Goal: Find specific page/section: Find specific page/section

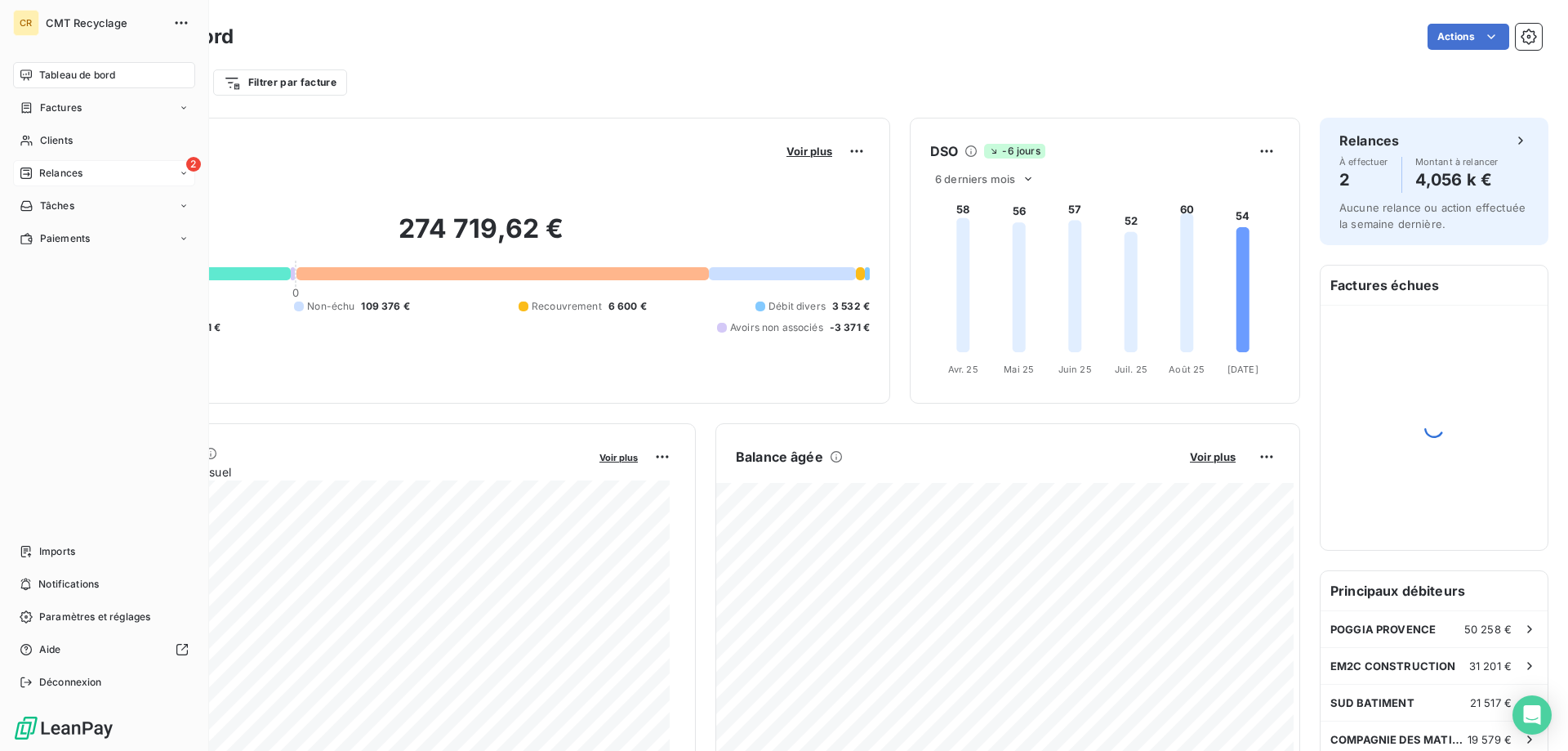
click at [62, 169] on span "Relances" at bounding box center [61, 172] width 43 height 14
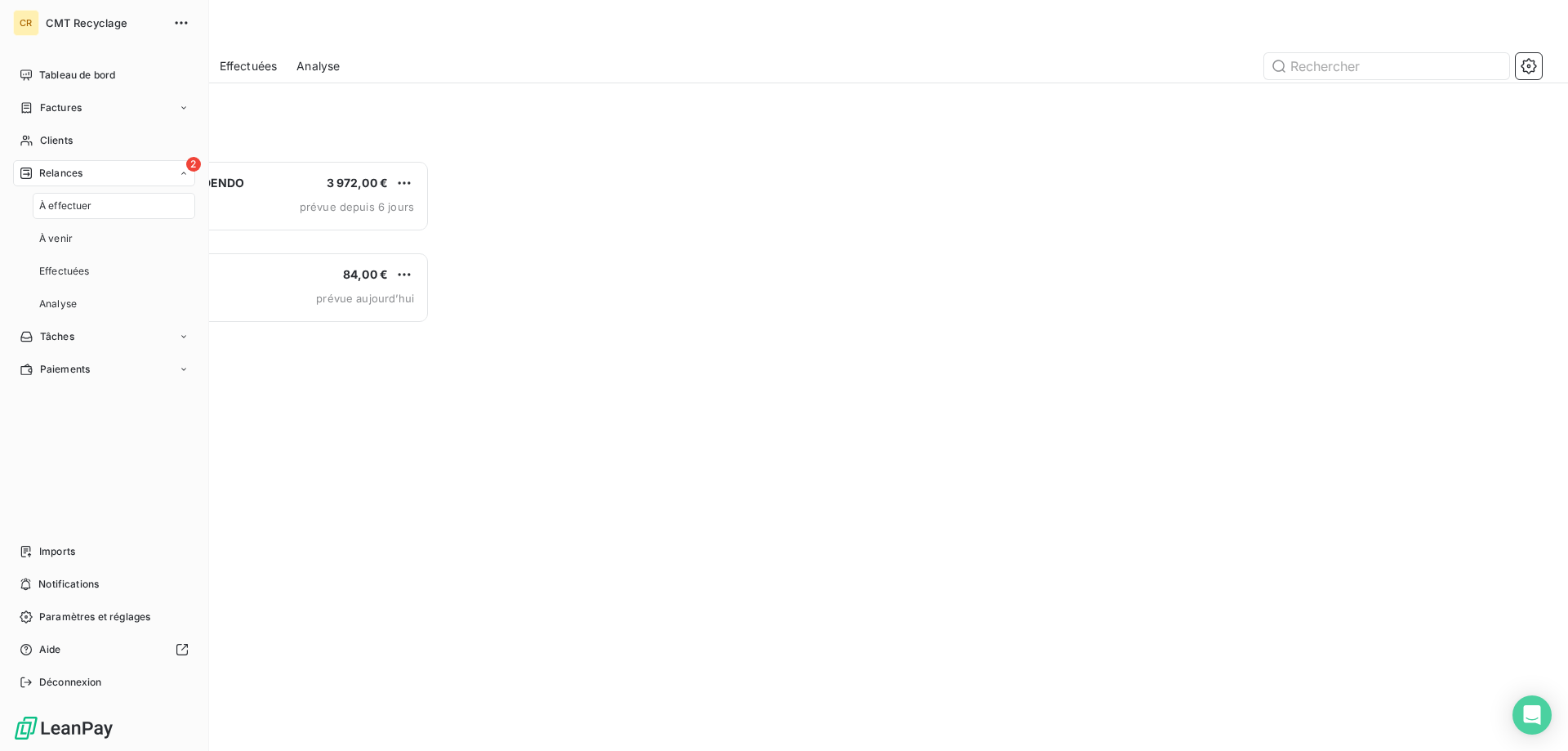
scroll to position [579, 339]
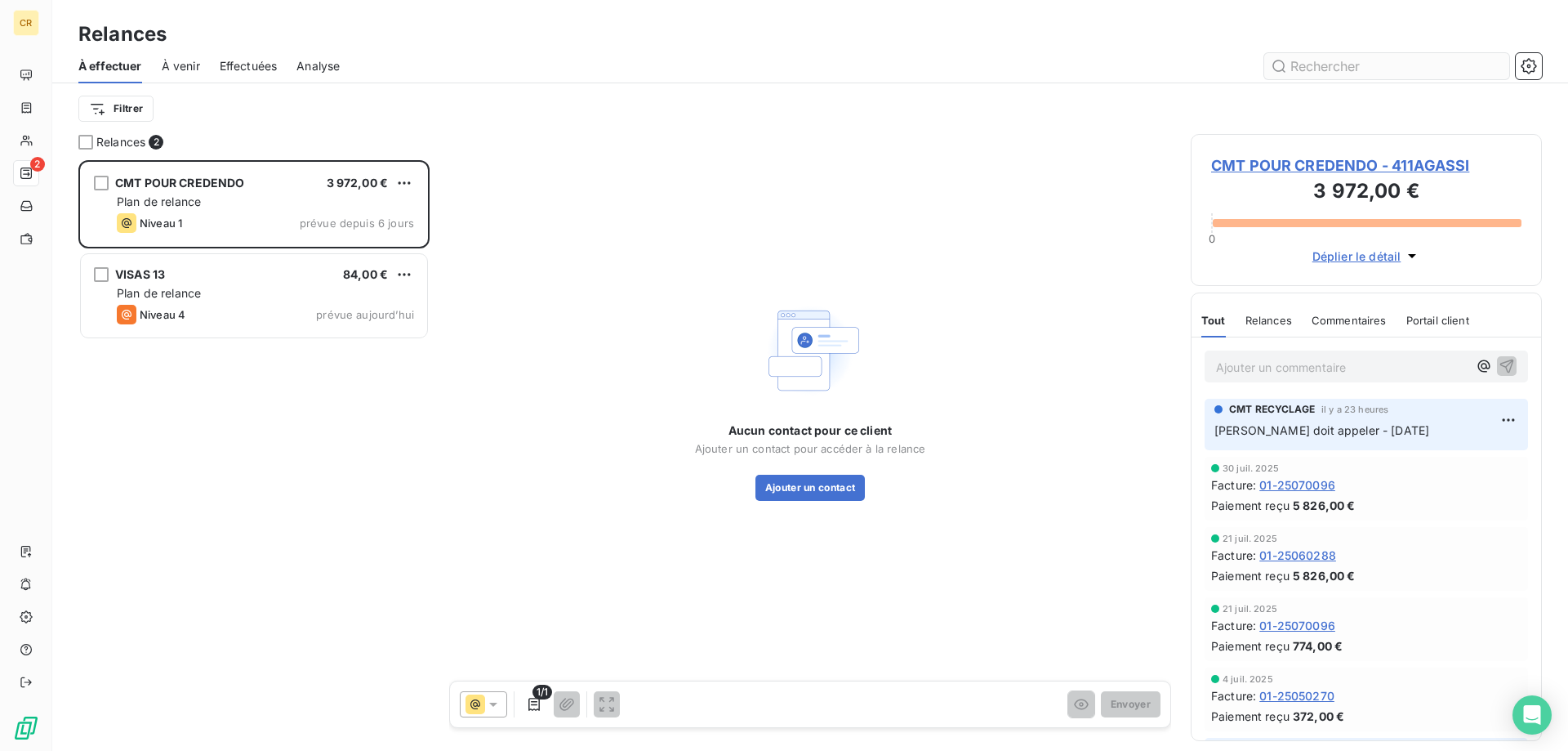
click at [1305, 71] on input "text" at bounding box center [1387, 65] width 245 height 26
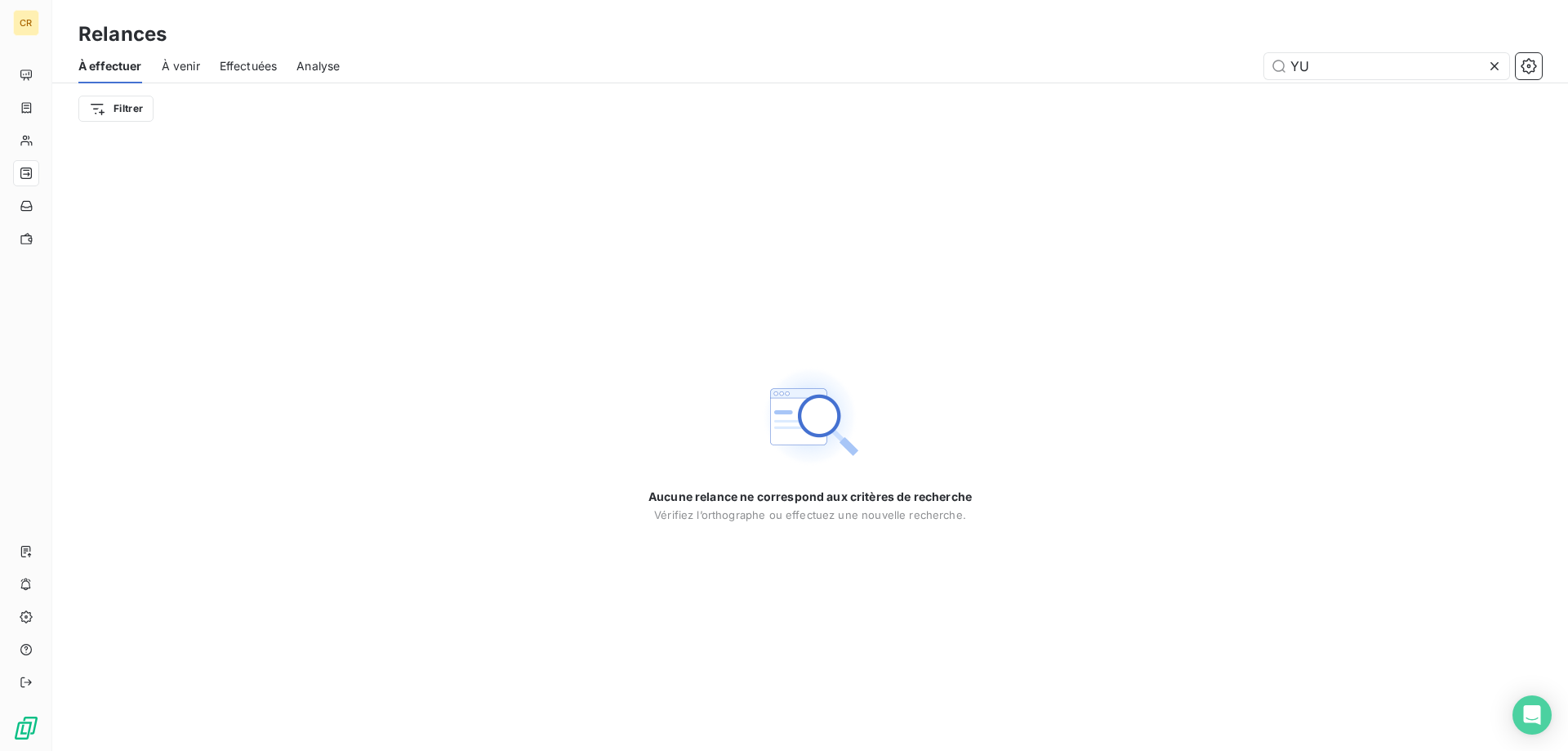
type input "Y"
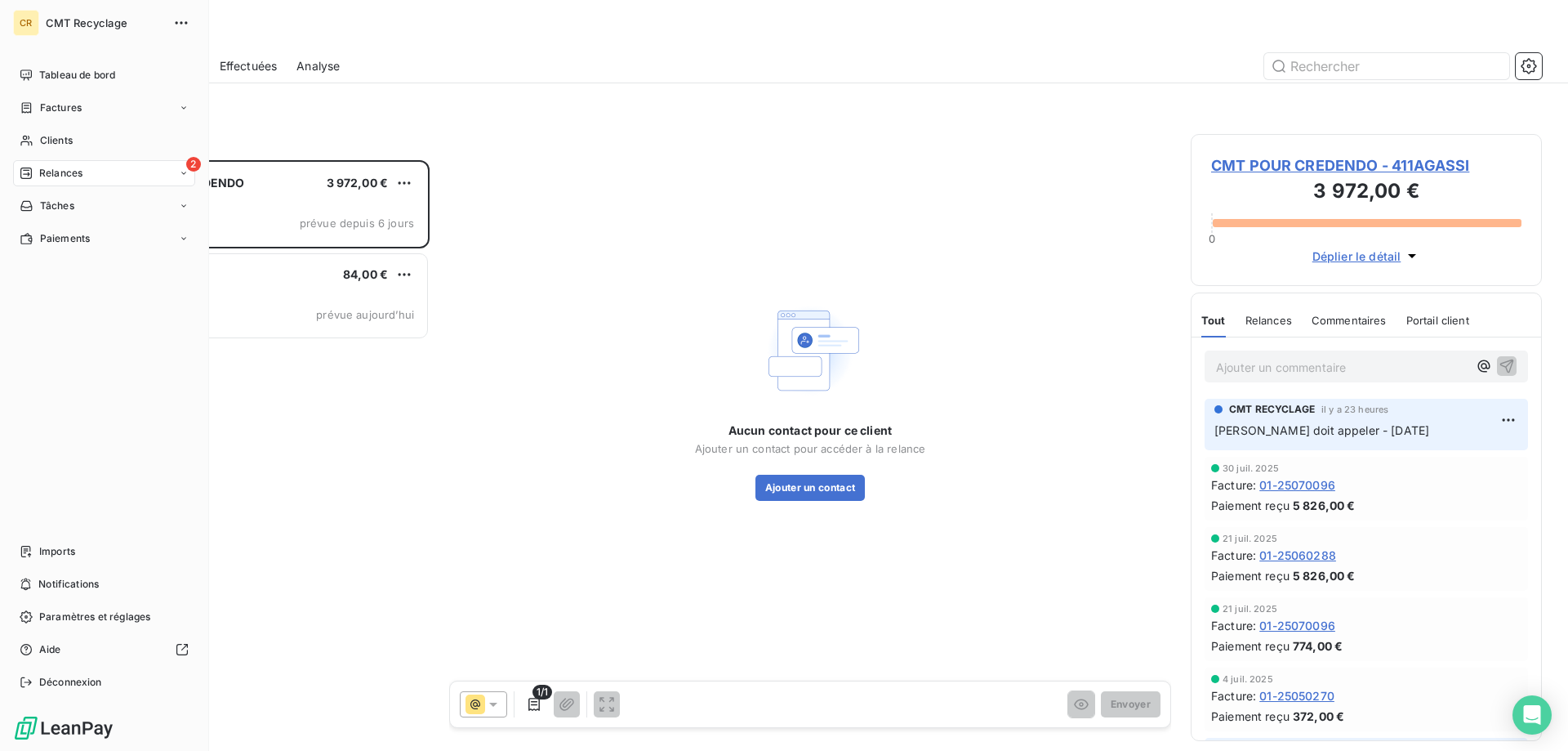
scroll to position [579, 339]
click at [40, 140] on span "Clients" at bounding box center [57, 140] width 33 height 14
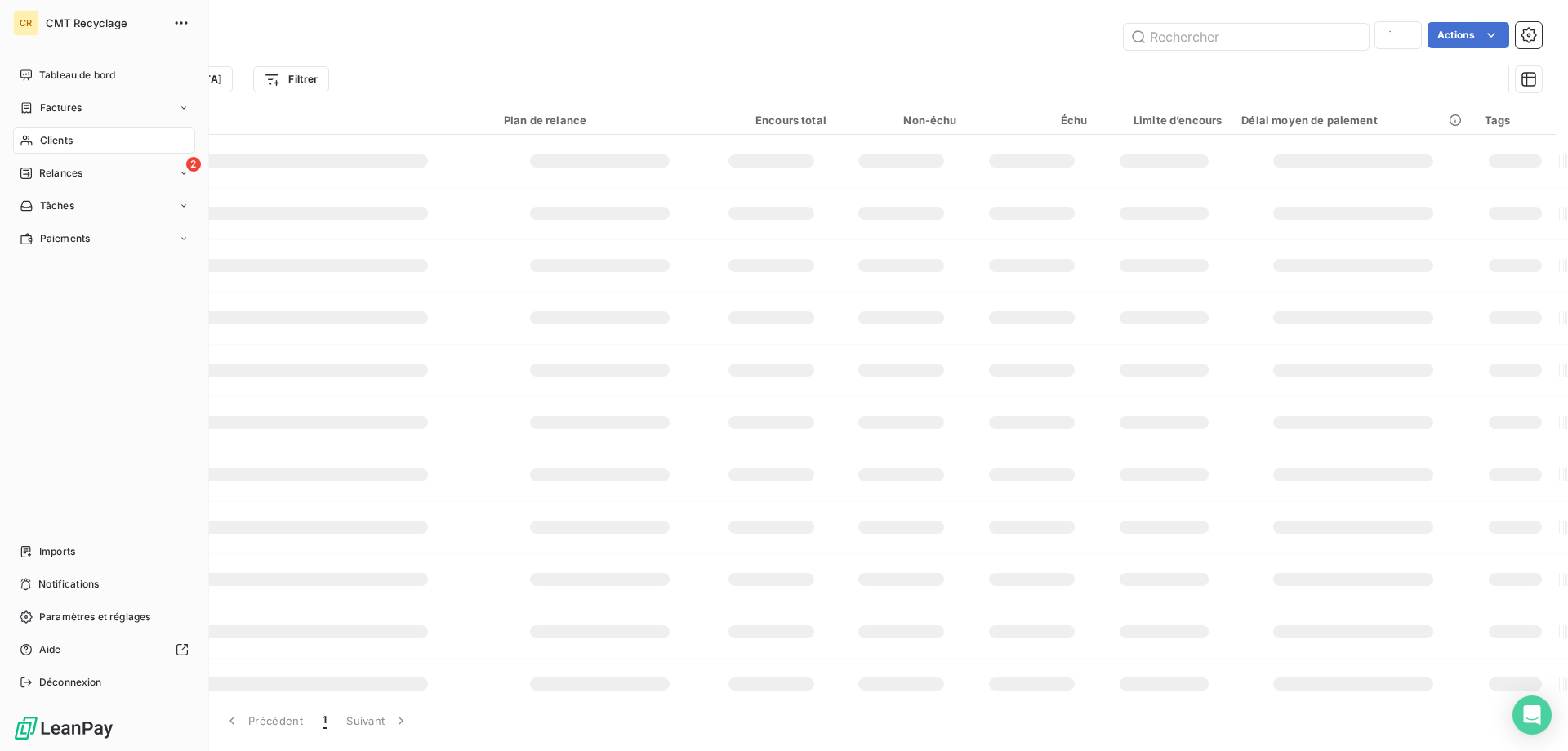
type input "LE LABO"
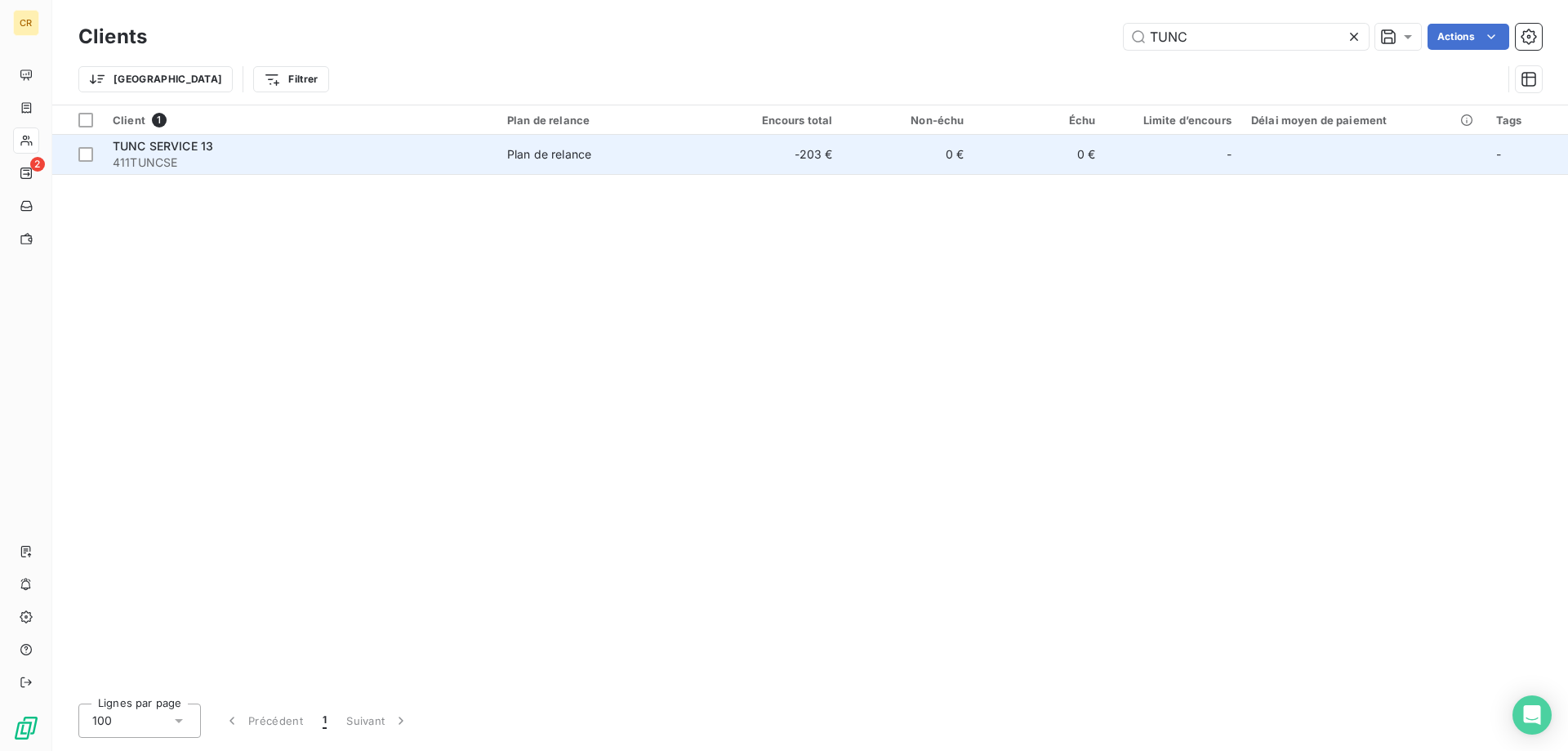
type input "TUNC"
click at [313, 165] on span "411TUNCSE" at bounding box center [299, 162] width 374 height 16
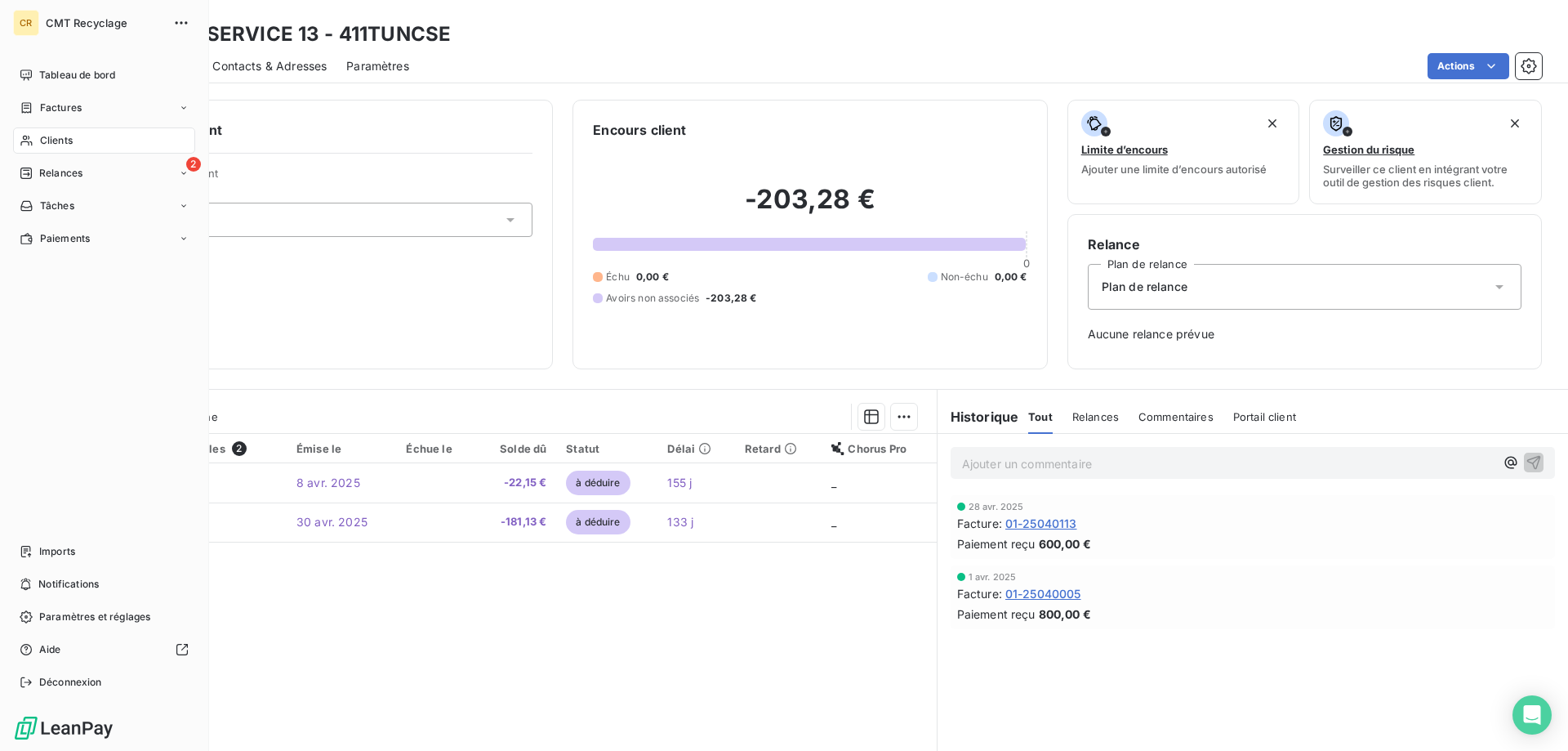
click at [49, 137] on span "Clients" at bounding box center [57, 140] width 33 height 14
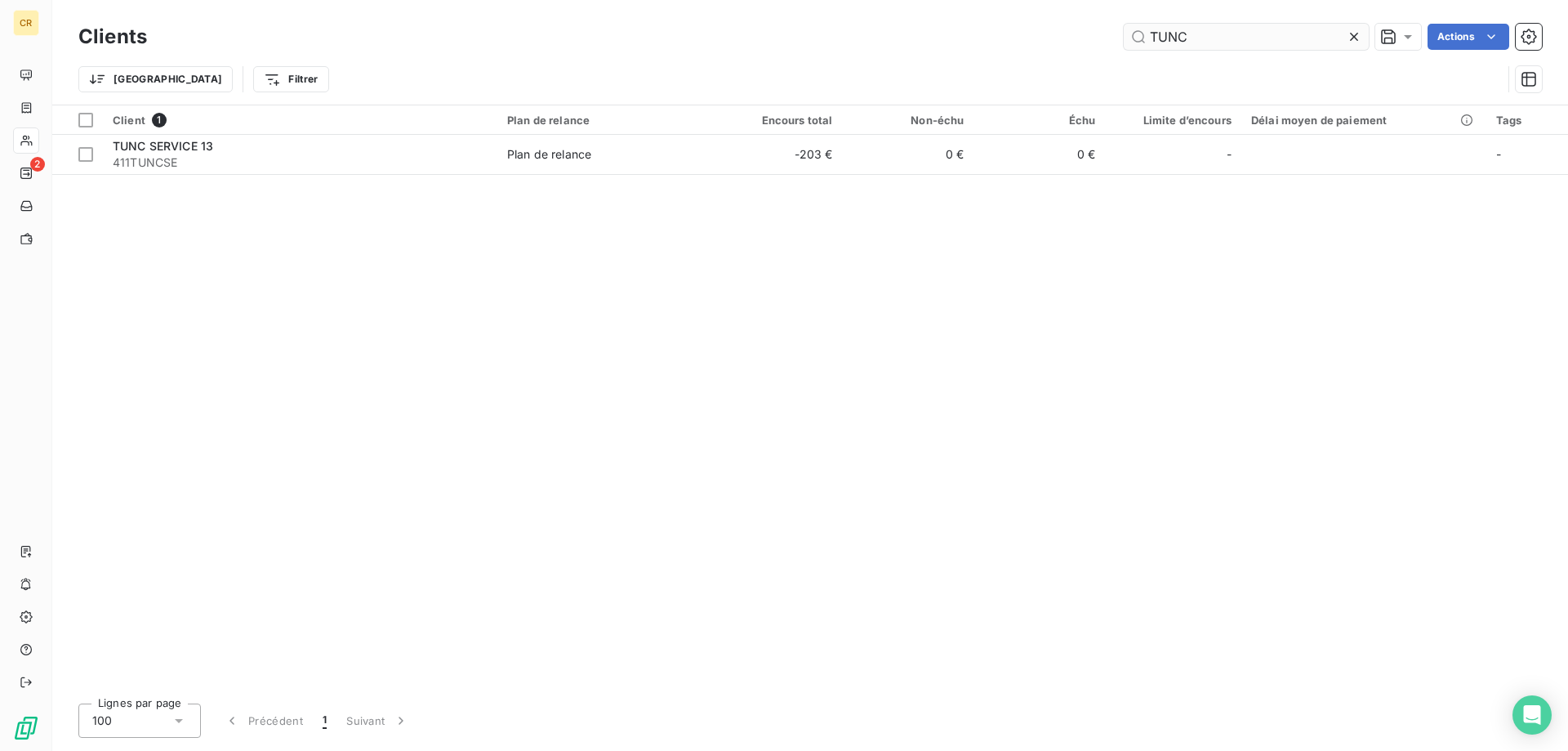
click at [1177, 35] on input "TUNC" at bounding box center [1247, 37] width 245 height 26
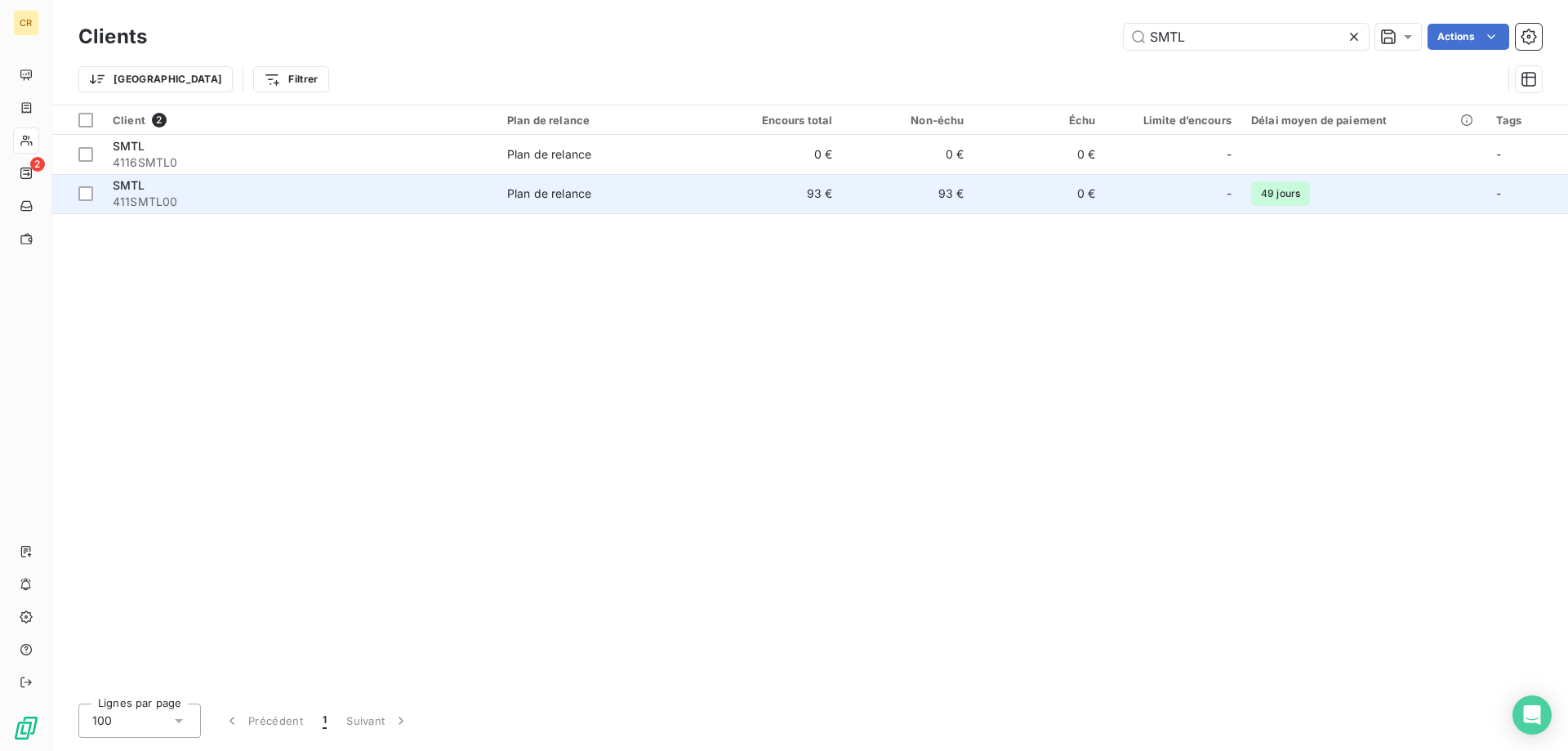
type input "SMTL"
click at [521, 201] on div "Plan de relance" at bounding box center [549, 194] width 84 height 16
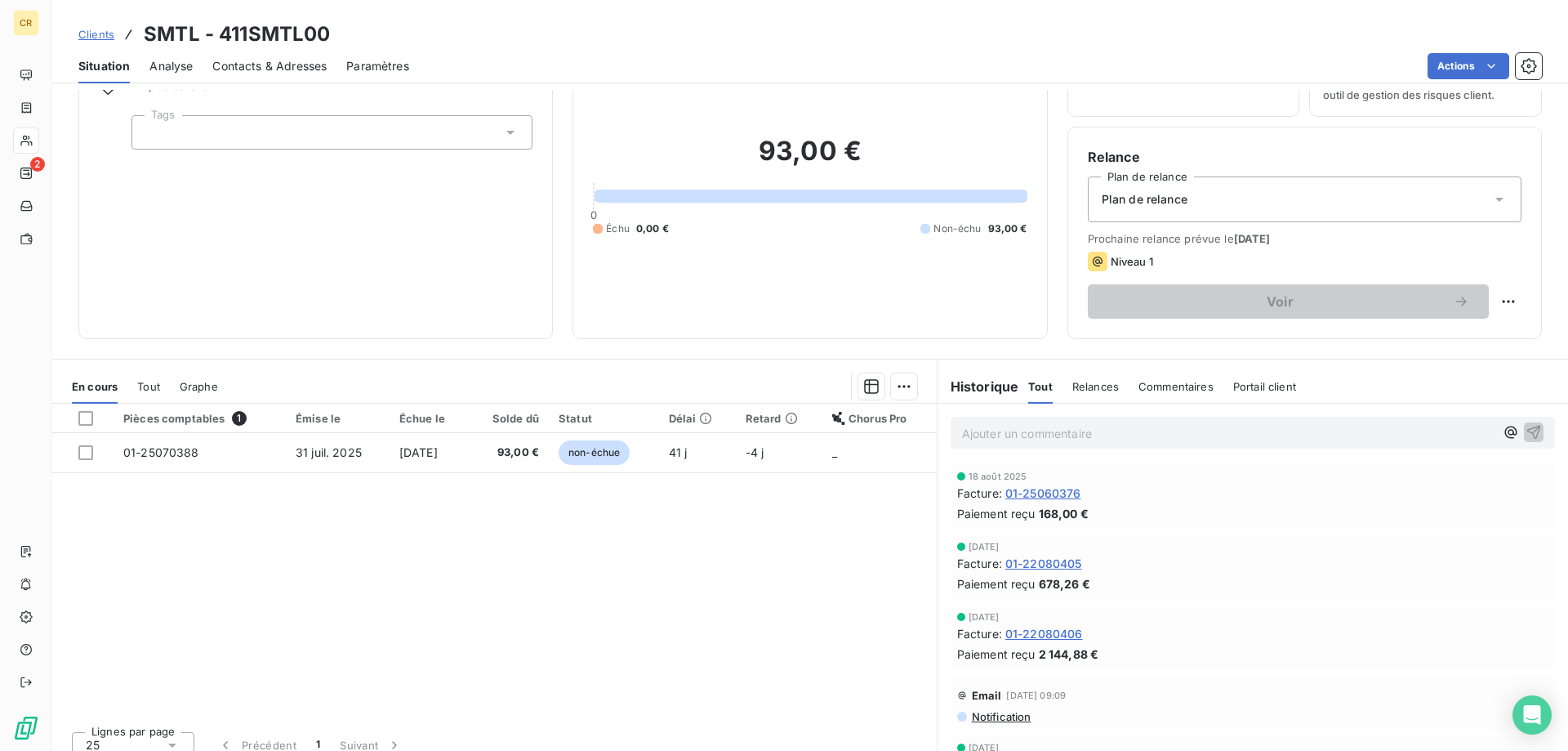
scroll to position [104, 0]
